Goal: Task Accomplishment & Management: Manage account settings

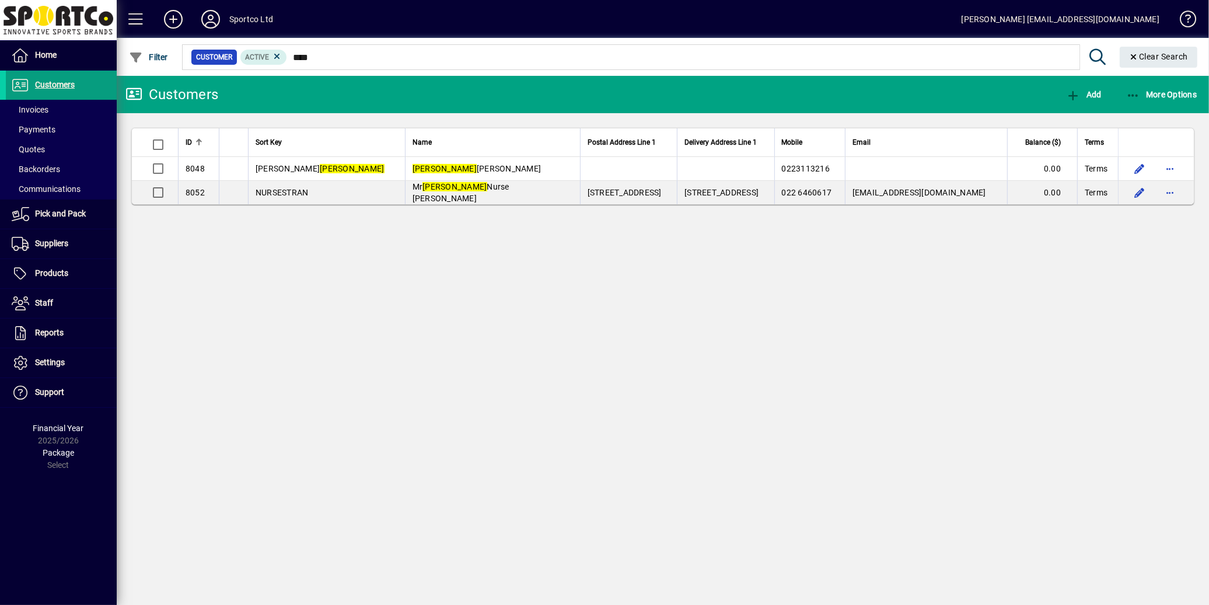
drag, startPoint x: 60, startPoint y: 276, endPoint x: 121, endPoint y: 253, distance: 65.7
click at [59, 276] on span "Products" at bounding box center [51, 272] width 33 height 9
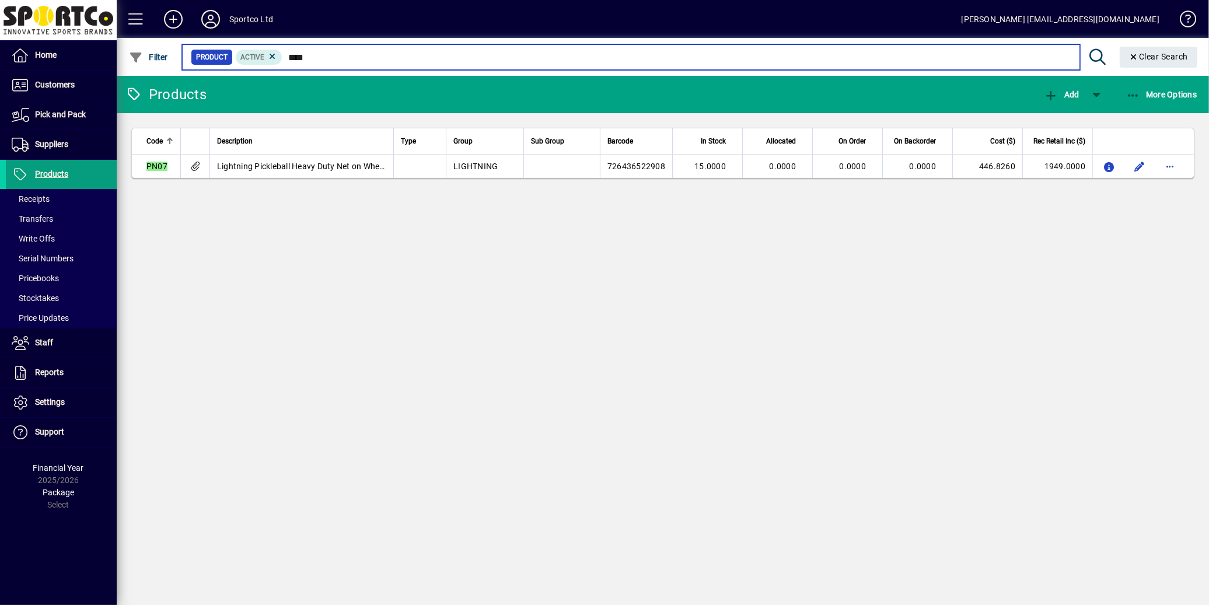
type input "****"
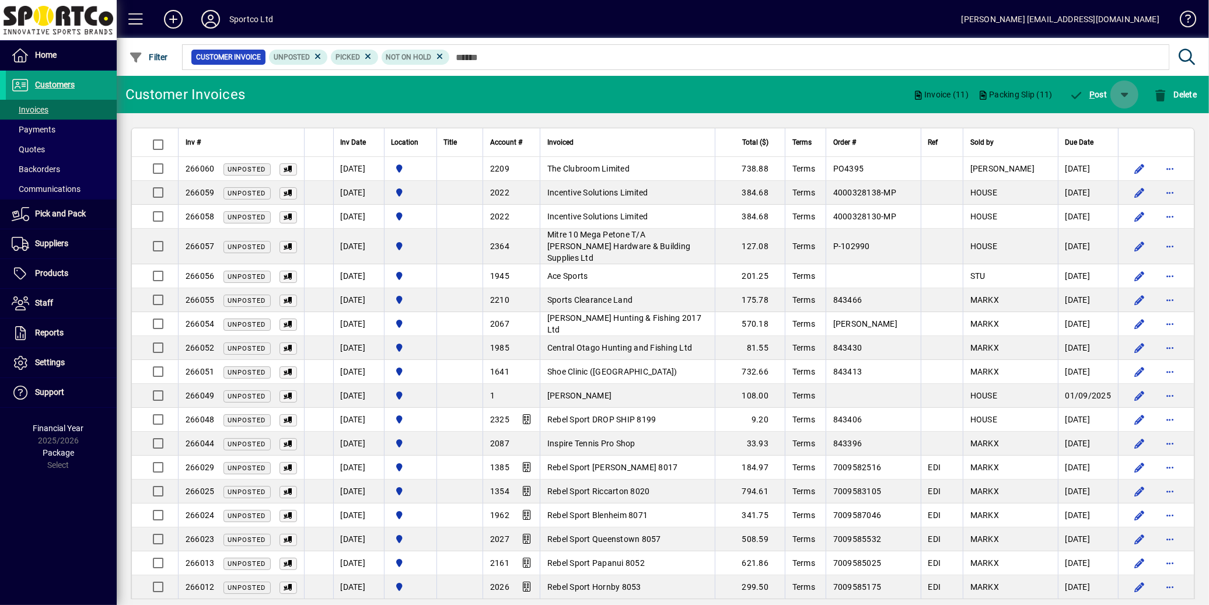
click at [1124, 94] on span "button" at bounding box center [1124, 94] width 28 height 28
click at [1099, 127] on span "P ost & Email" at bounding box center [1090, 124] width 69 height 9
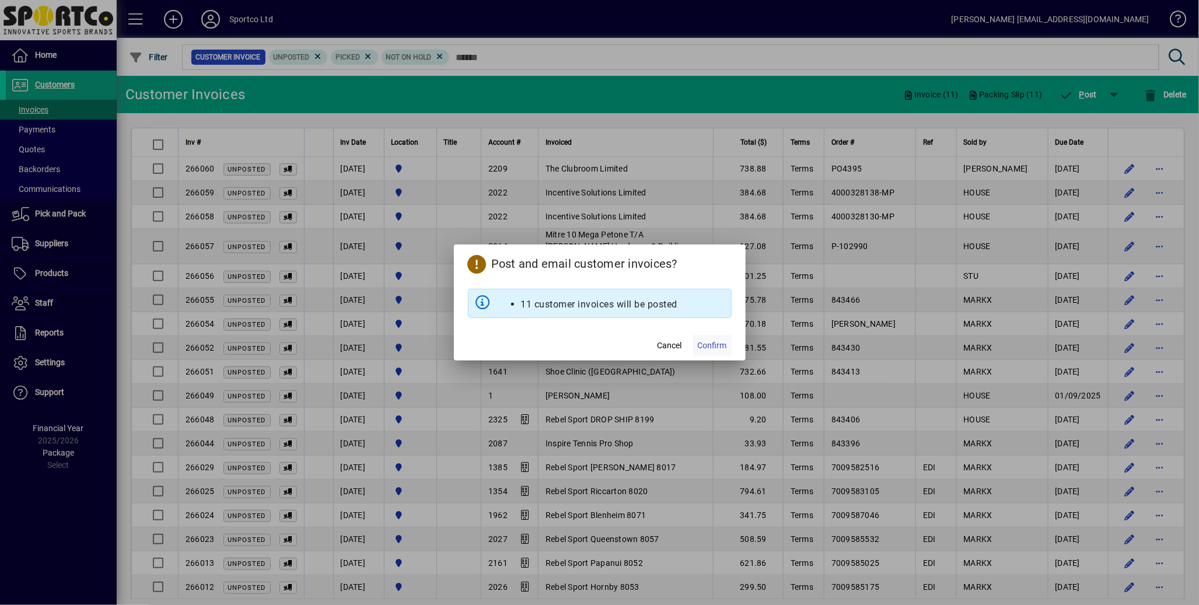
click at [707, 345] on span "Confirm" at bounding box center [712, 345] width 29 height 12
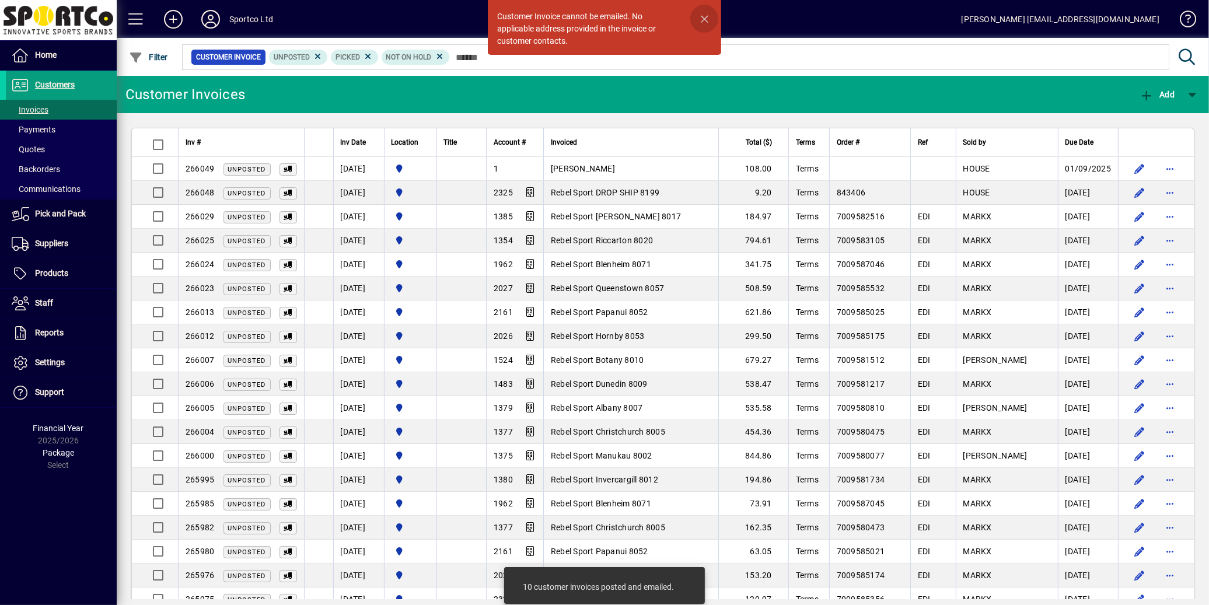
click at [703, 20] on span "button" at bounding box center [704, 19] width 28 height 28
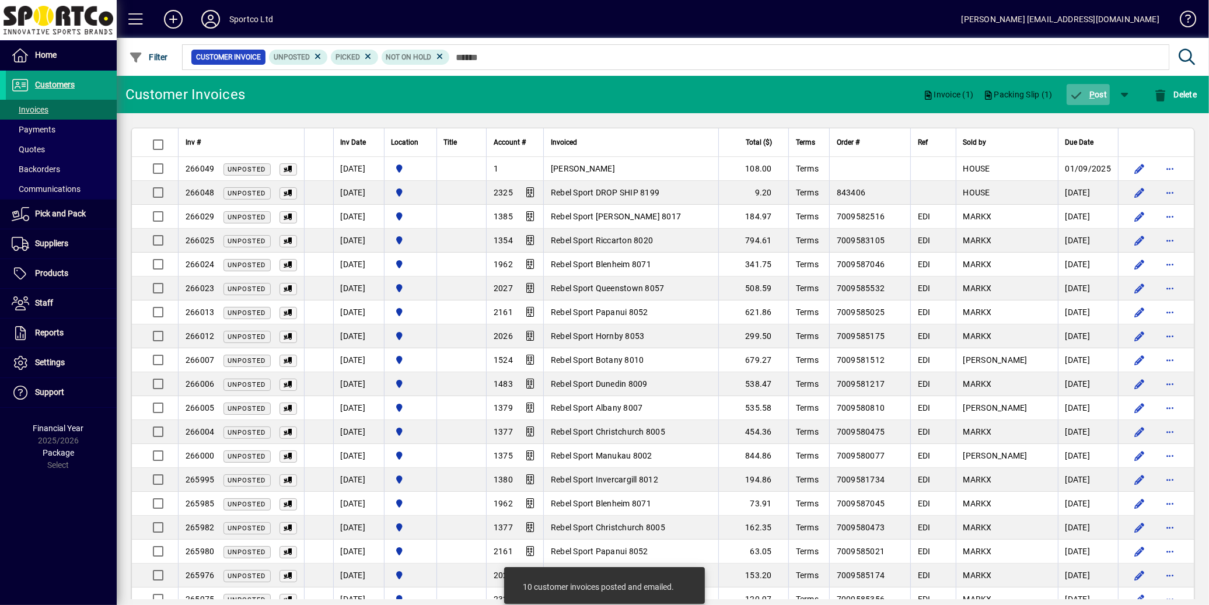
click at [1093, 93] on span "P" at bounding box center [1091, 94] width 5 height 9
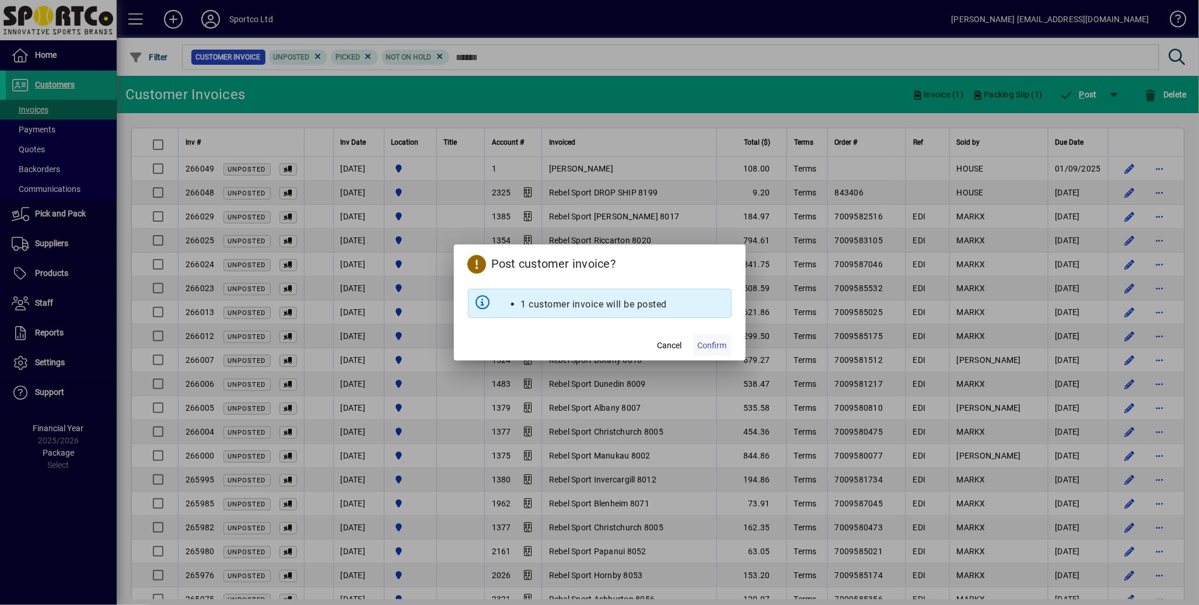
click at [720, 346] on span "Confirm" at bounding box center [712, 345] width 29 height 12
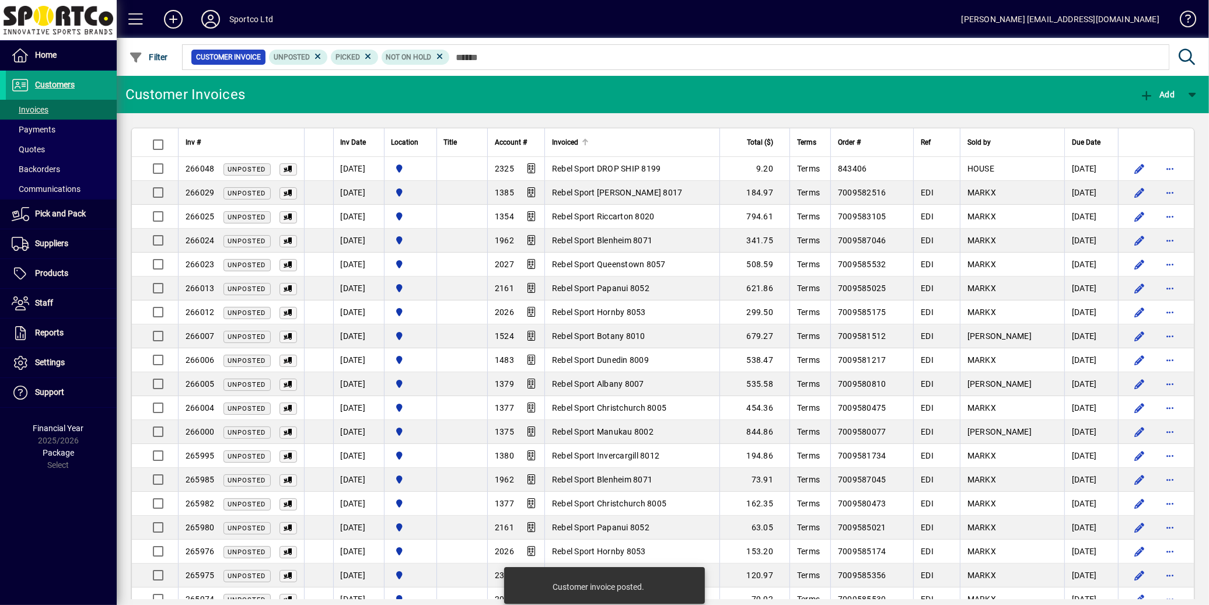
click at [601, 141] on div "Invoiced" at bounding box center [632, 142] width 160 height 13
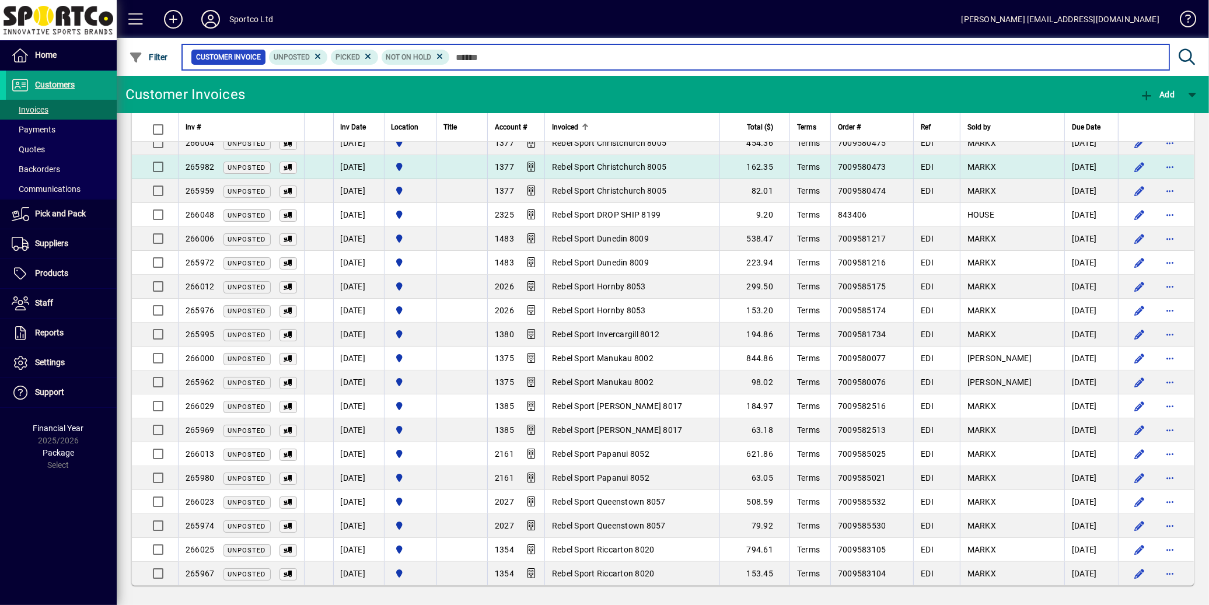
scroll to position [194, 0]
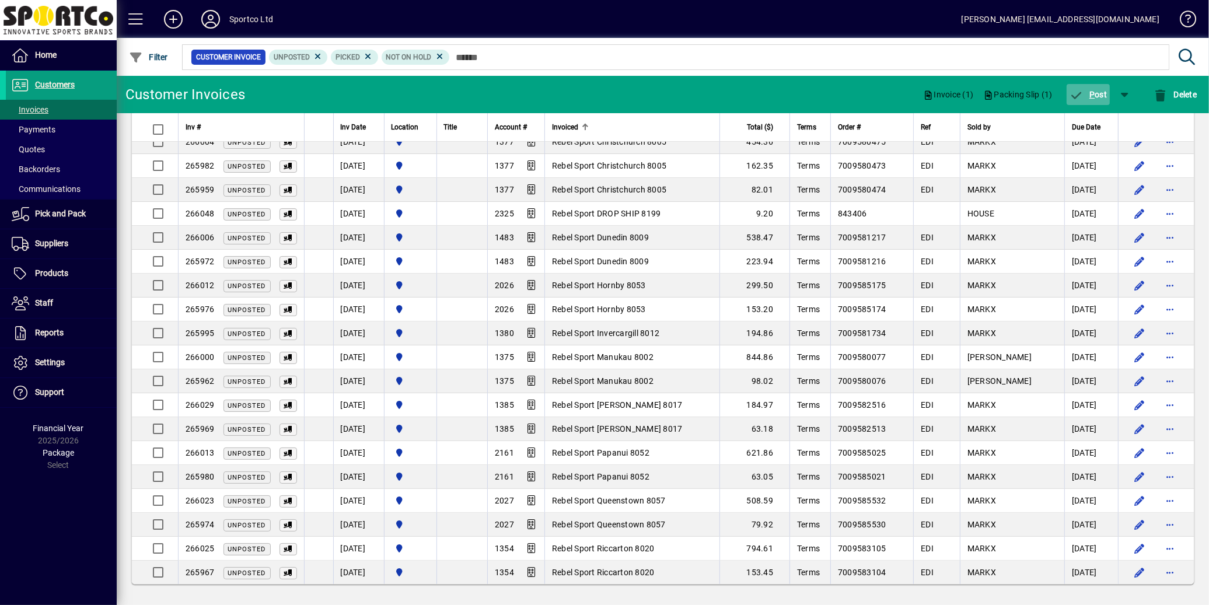
click at [1097, 95] on span "P ost" at bounding box center [1088, 94] width 38 height 9
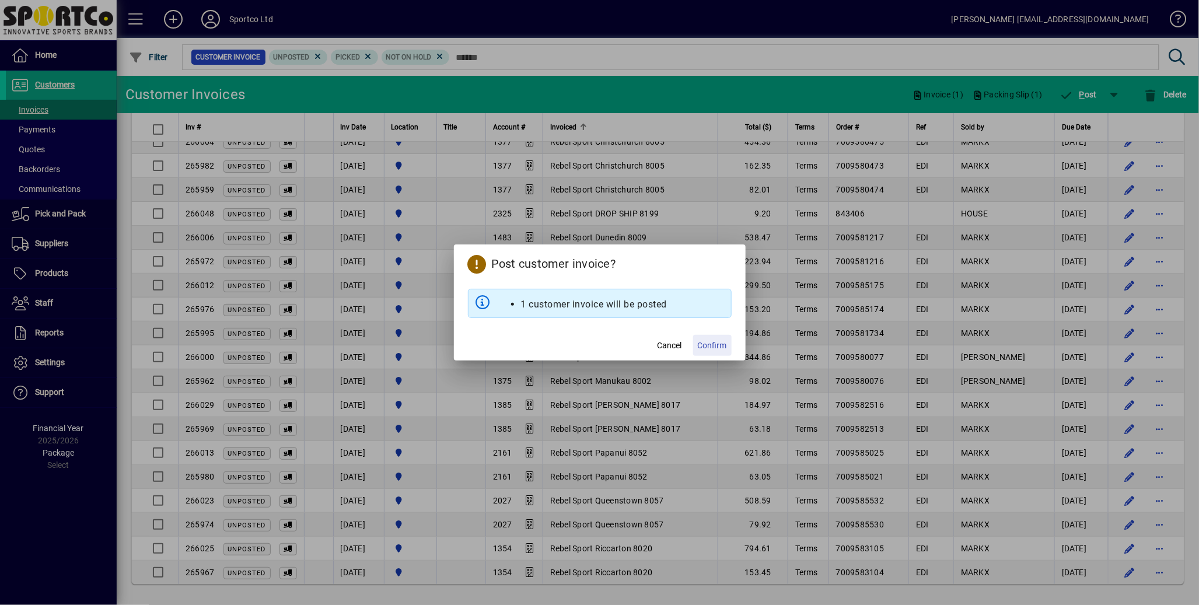
click at [722, 347] on span "Confirm" at bounding box center [712, 345] width 29 height 12
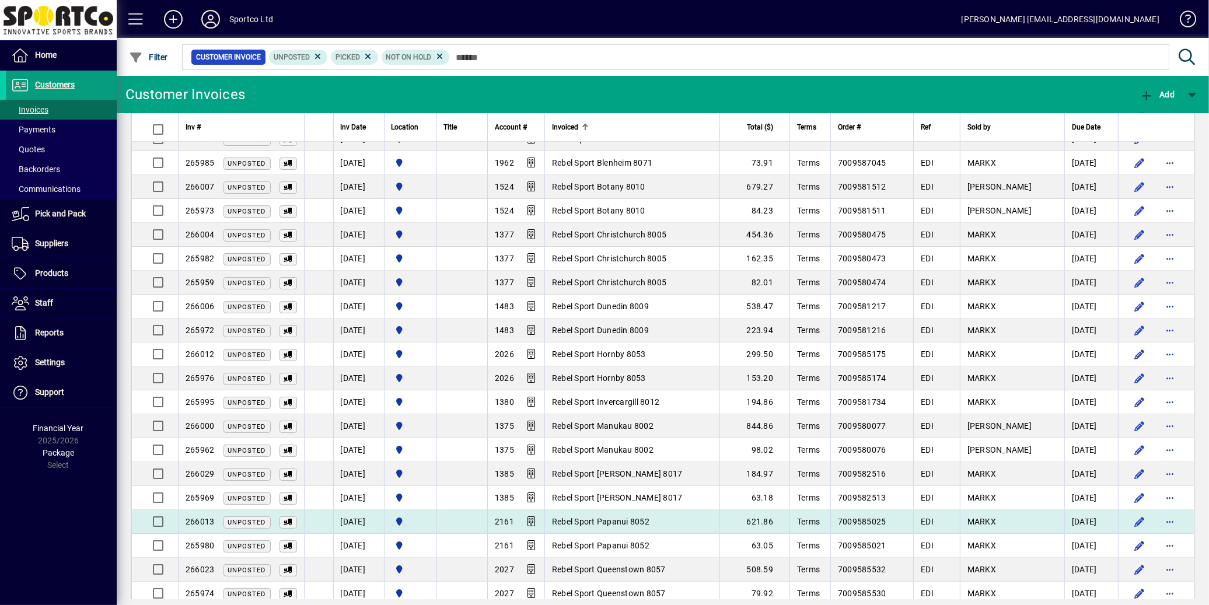
scroll to position [171, 0]
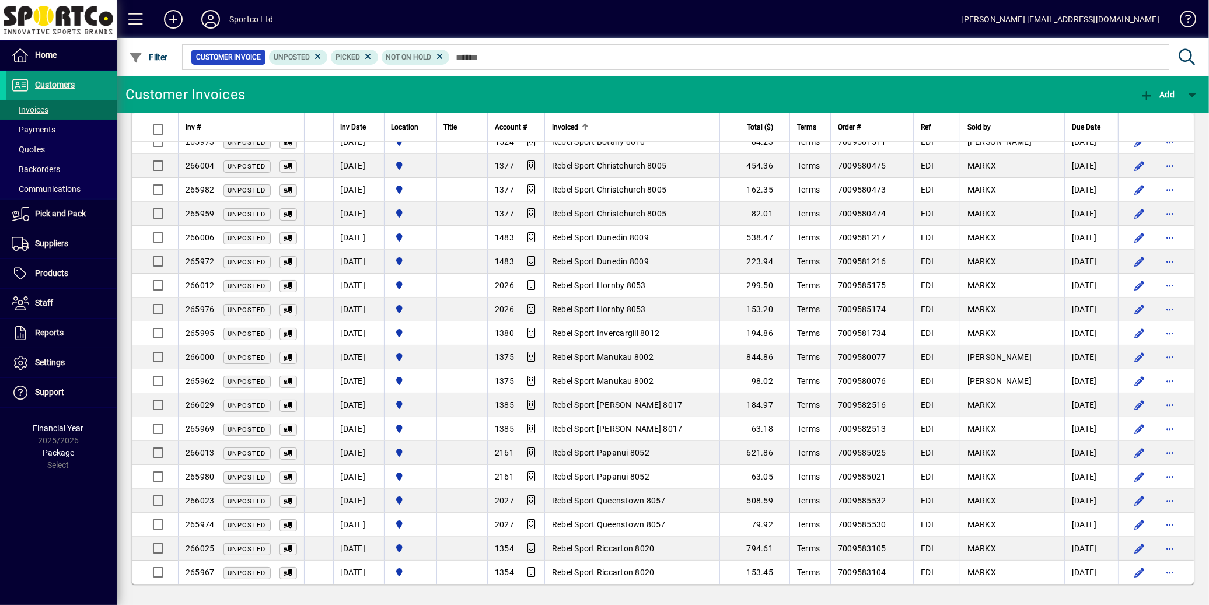
click at [66, 87] on span "Customers" at bounding box center [55, 84] width 40 height 9
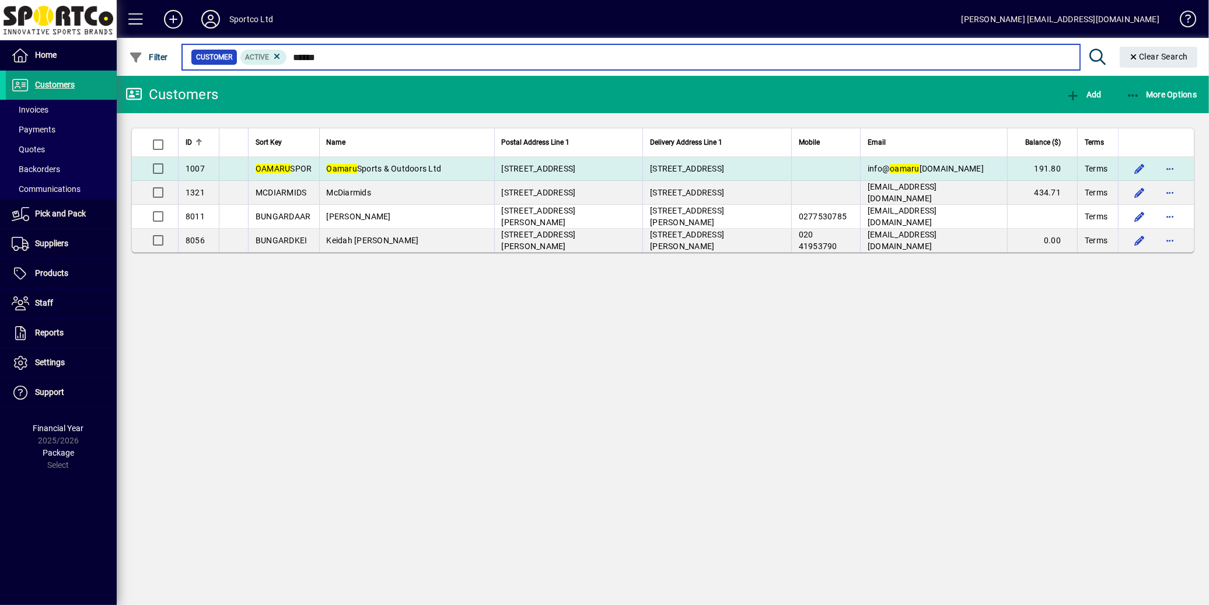
type input "******"
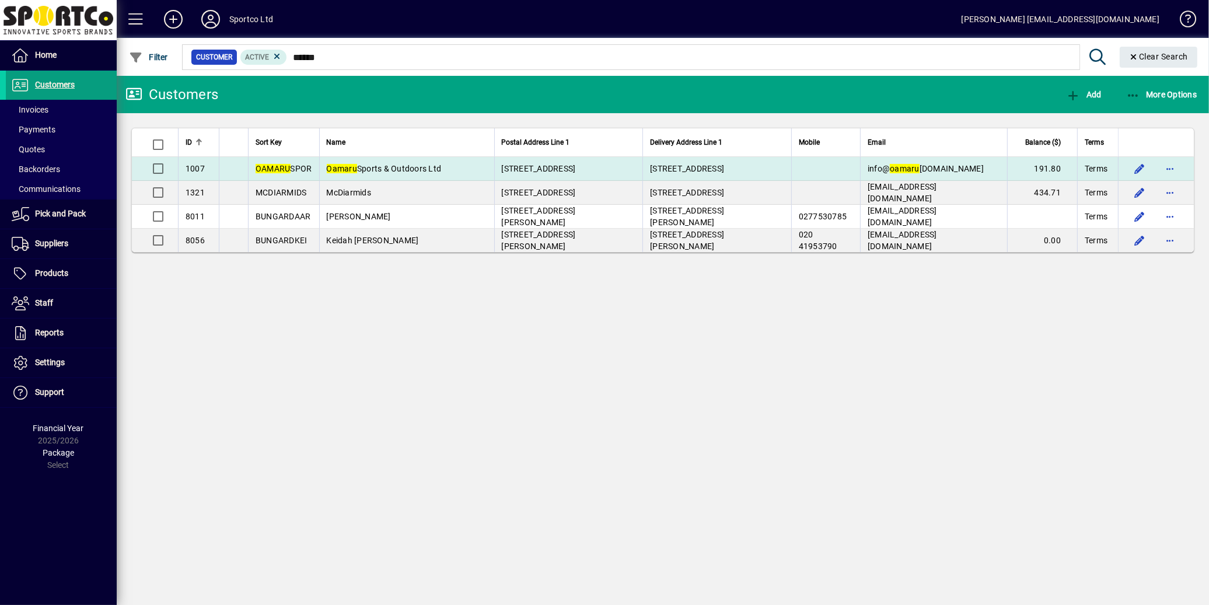
click at [442, 172] on span "Oamaru Sports & Outdoors Ltd" at bounding box center [384, 168] width 115 height 9
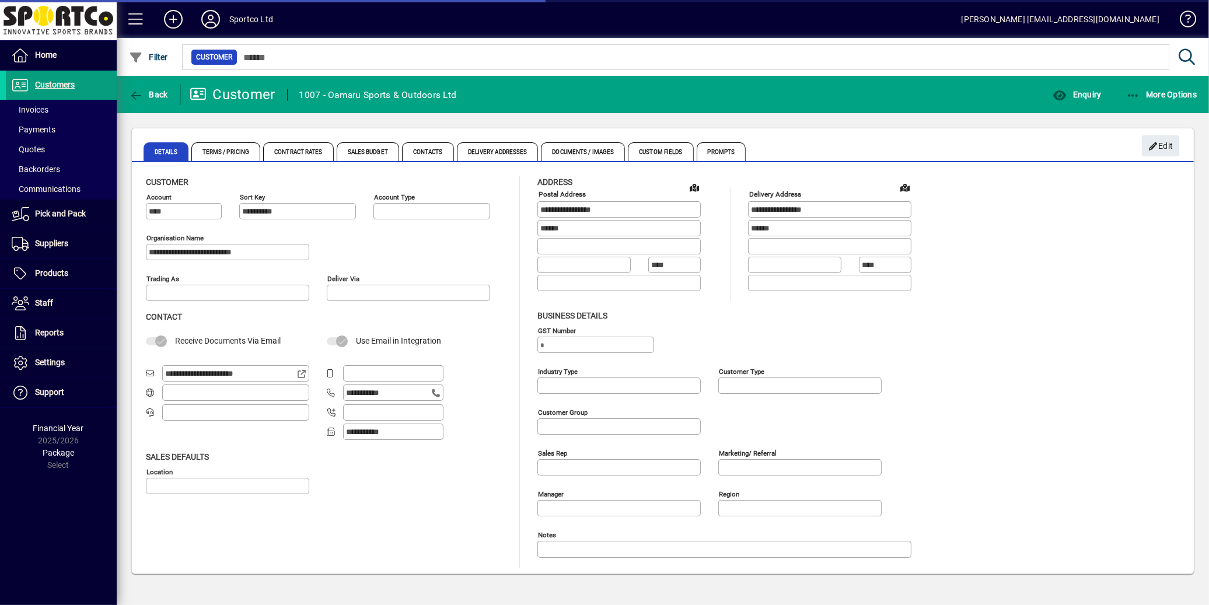
type input "**********"
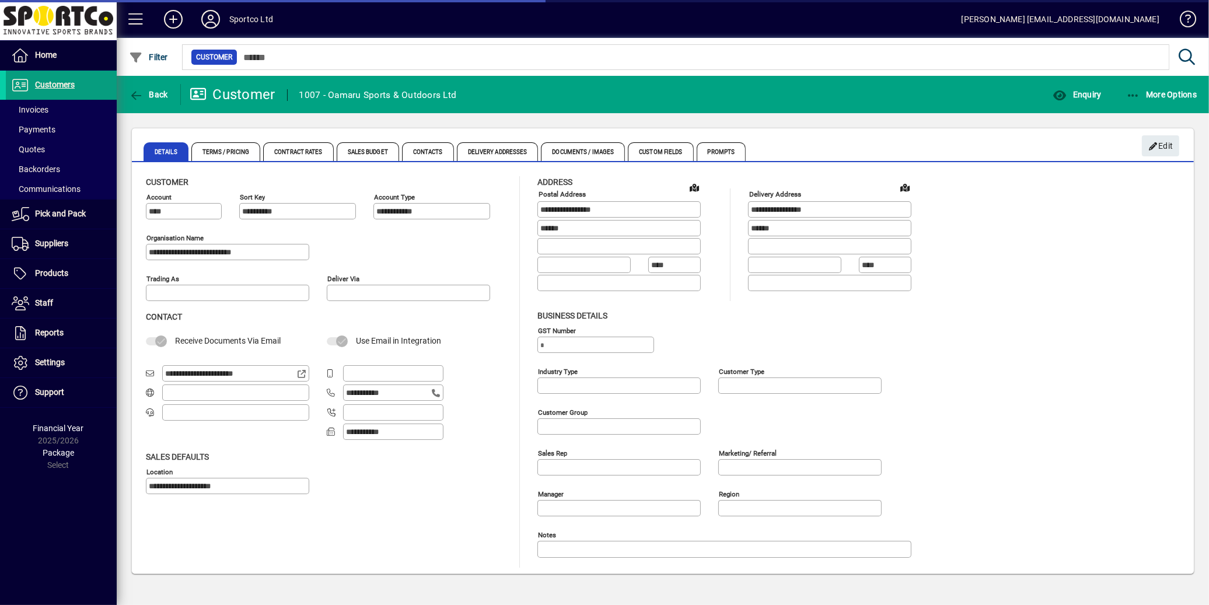
type input "**********"
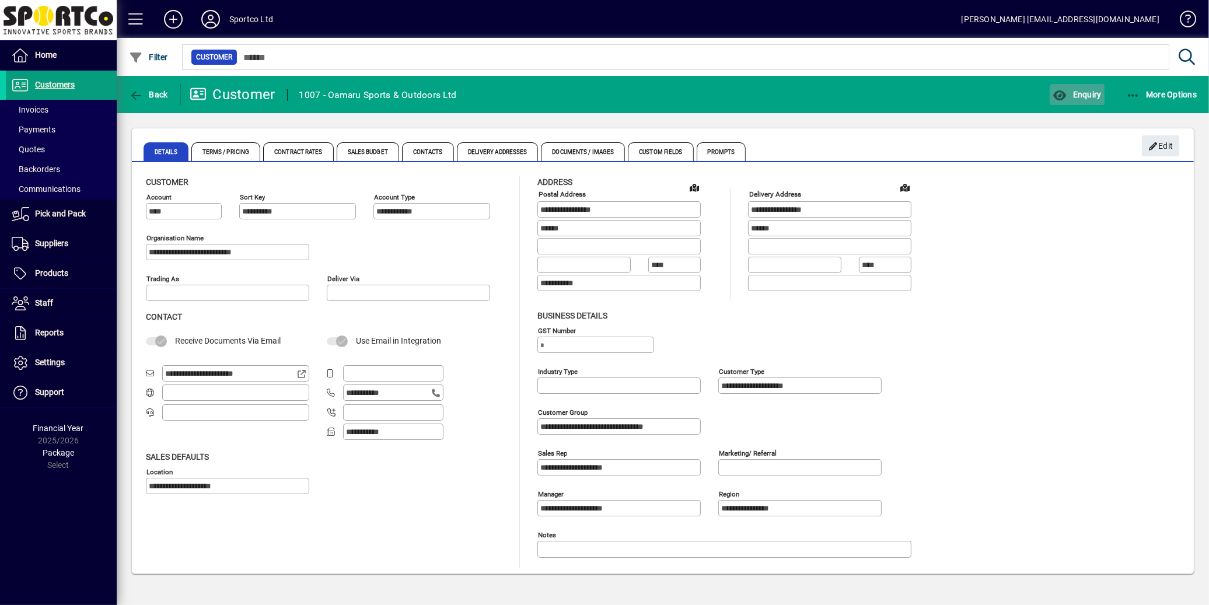
click at [1085, 96] on span "Enquiry" at bounding box center [1076, 94] width 48 height 9
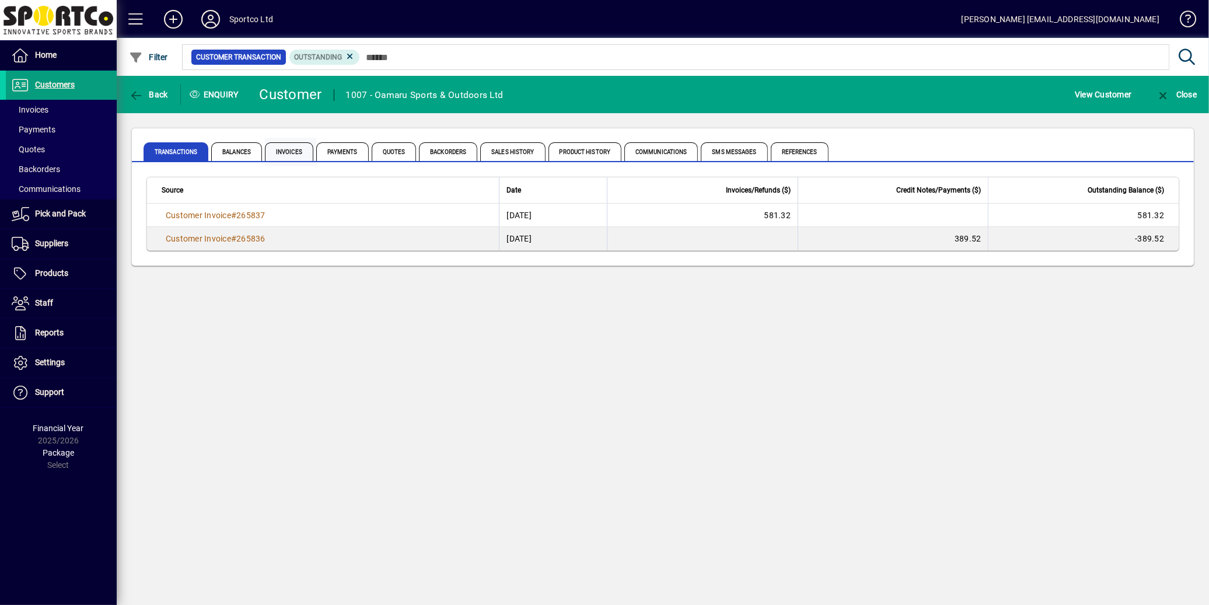
click at [296, 156] on span "Invoices" at bounding box center [289, 151] width 48 height 19
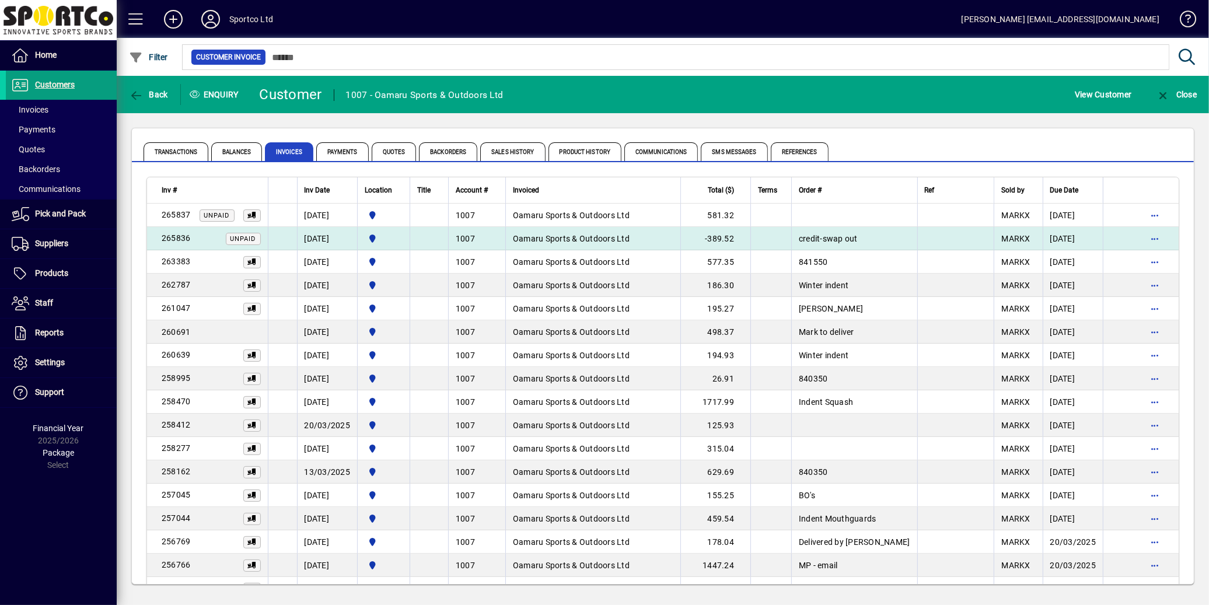
click at [519, 241] on span "Oamaru Sports & Outdoors Ltd" at bounding box center [571, 238] width 117 height 9
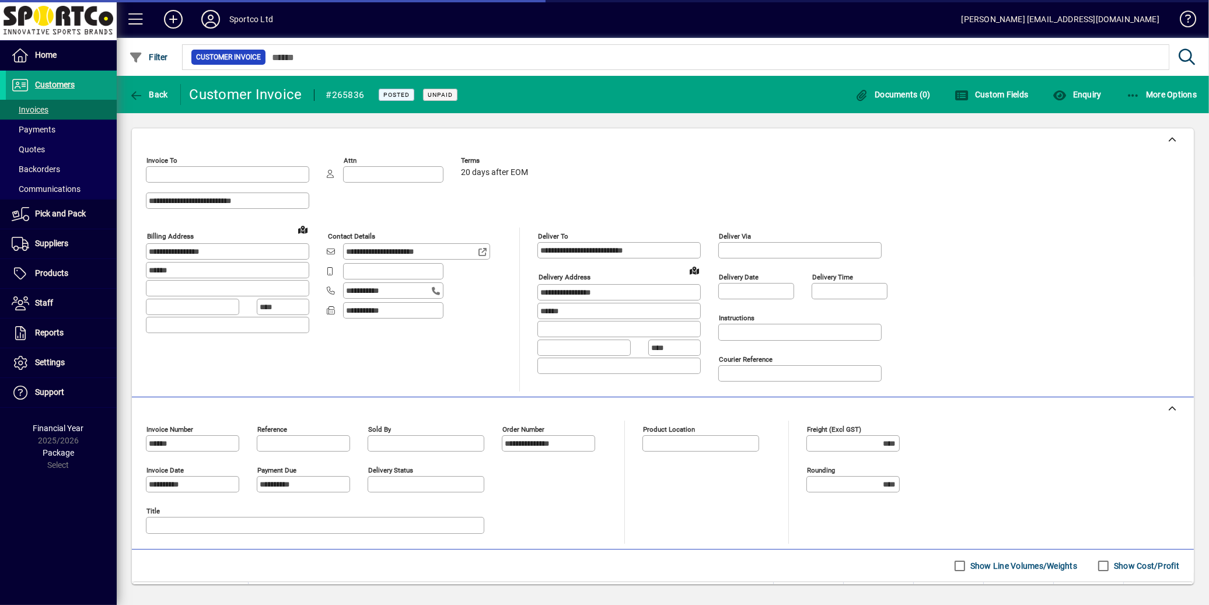
type input "**********"
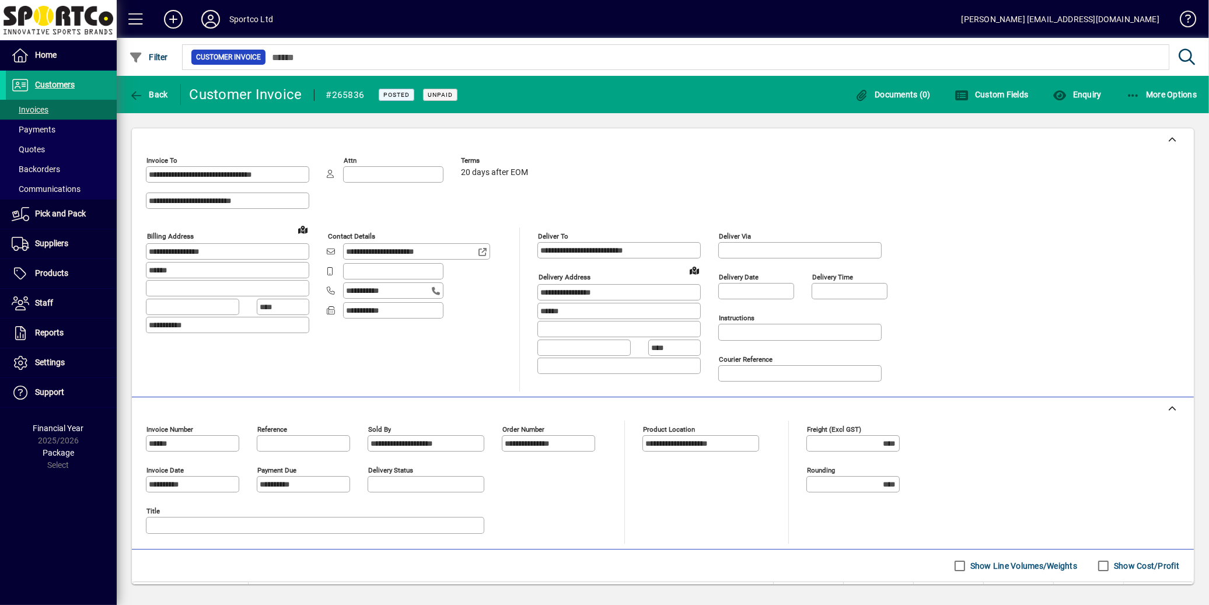
scroll to position [118, 0]
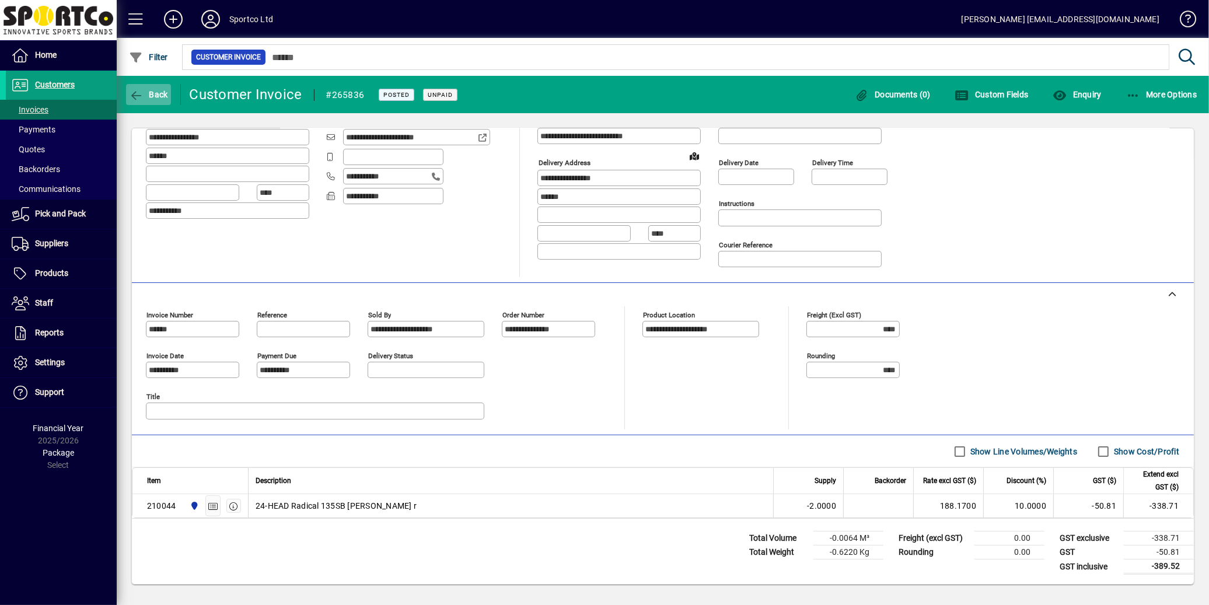
click at [146, 96] on span "Back" at bounding box center [148, 94] width 39 height 9
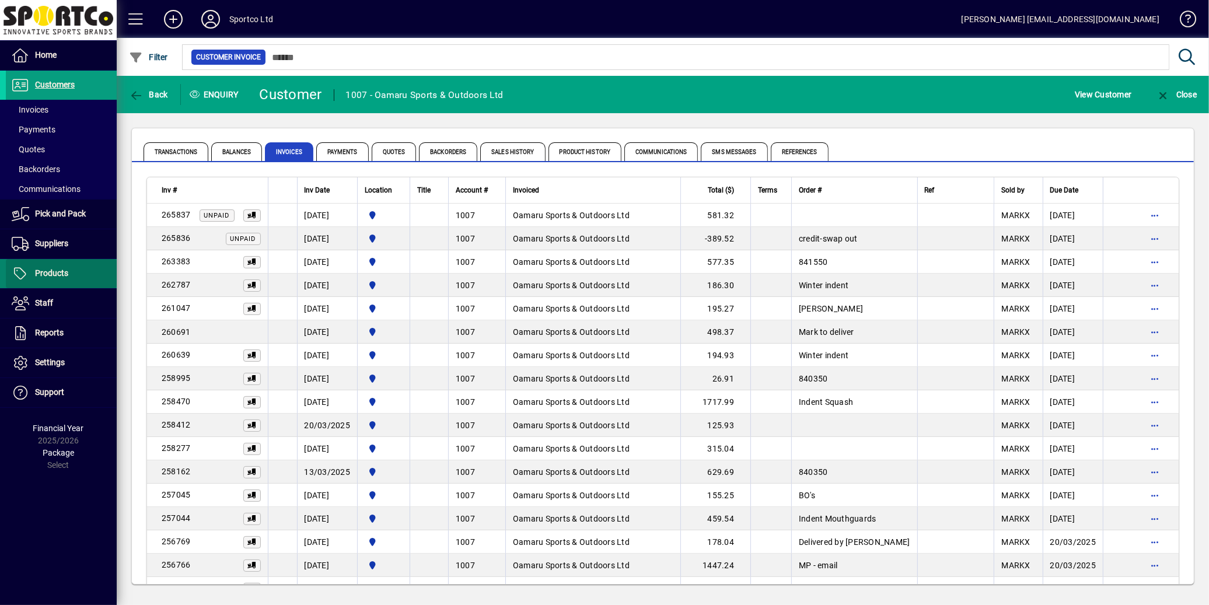
click at [59, 275] on span "Products" at bounding box center [51, 272] width 33 height 9
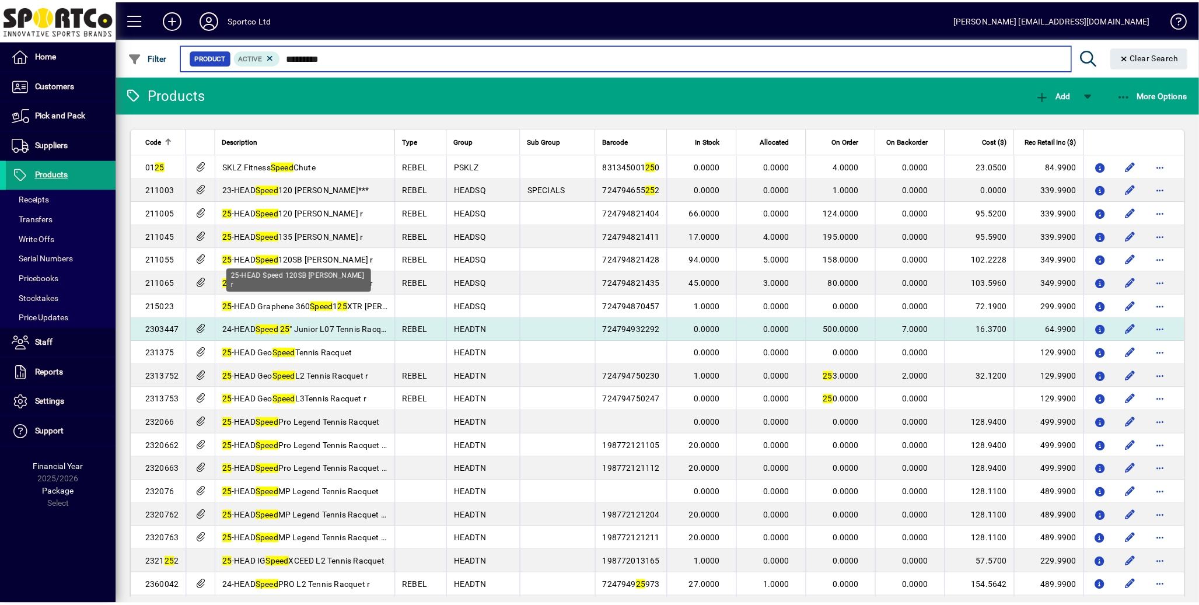
scroll to position [60, 0]
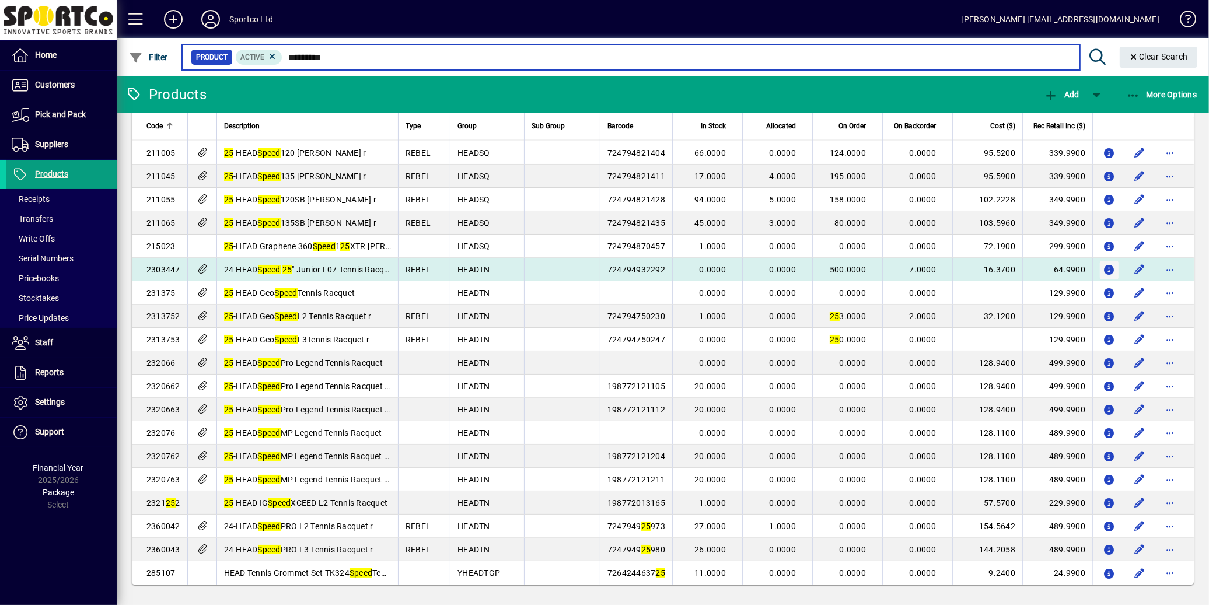
type input "*********"
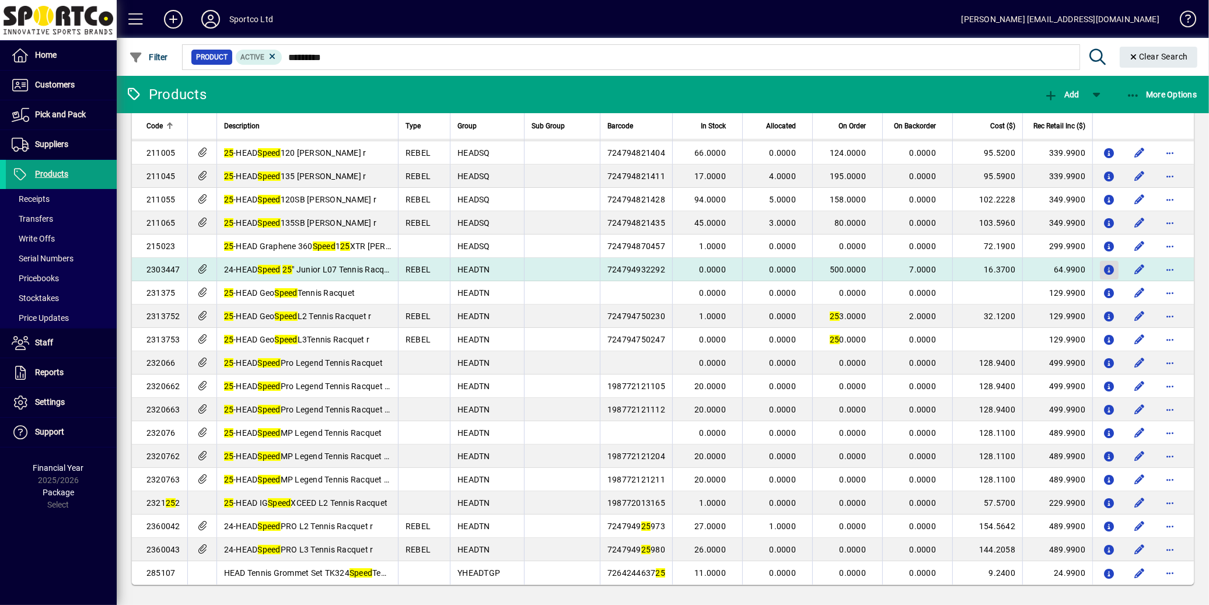
click at [1103, 270] on icon "button" at bounding box center [1109, 270] width 12 height 10
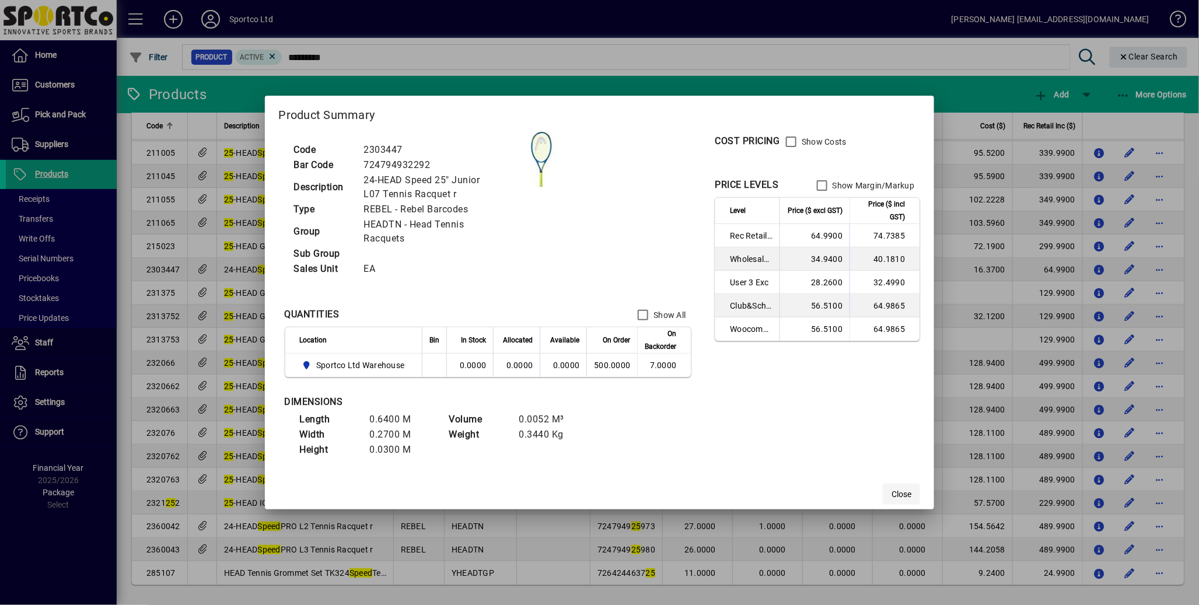
click at [897, 496] on span "Close" at bounding box center [901, 494] width 20 height 12
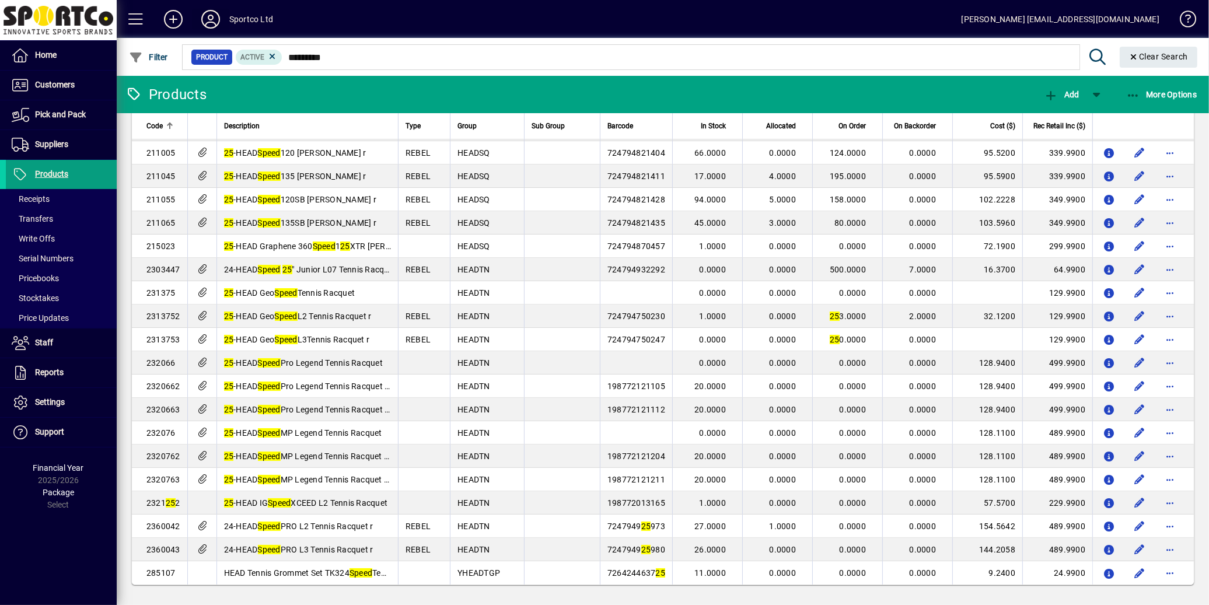
click at [207, 23] on icon at bounding box center [210, 19] width 23 height 19
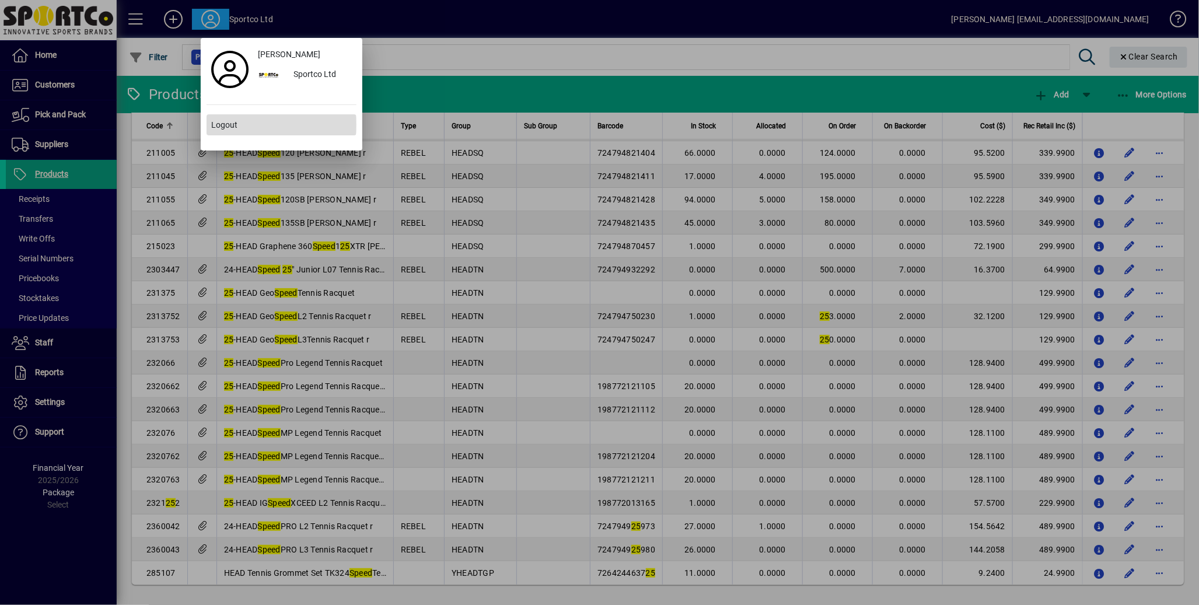
click at [228, 124] on span "Logout" at bounding box center [224, 125] width 26 height 12
